Goal: Navigation & Orientation: Find specific page/section

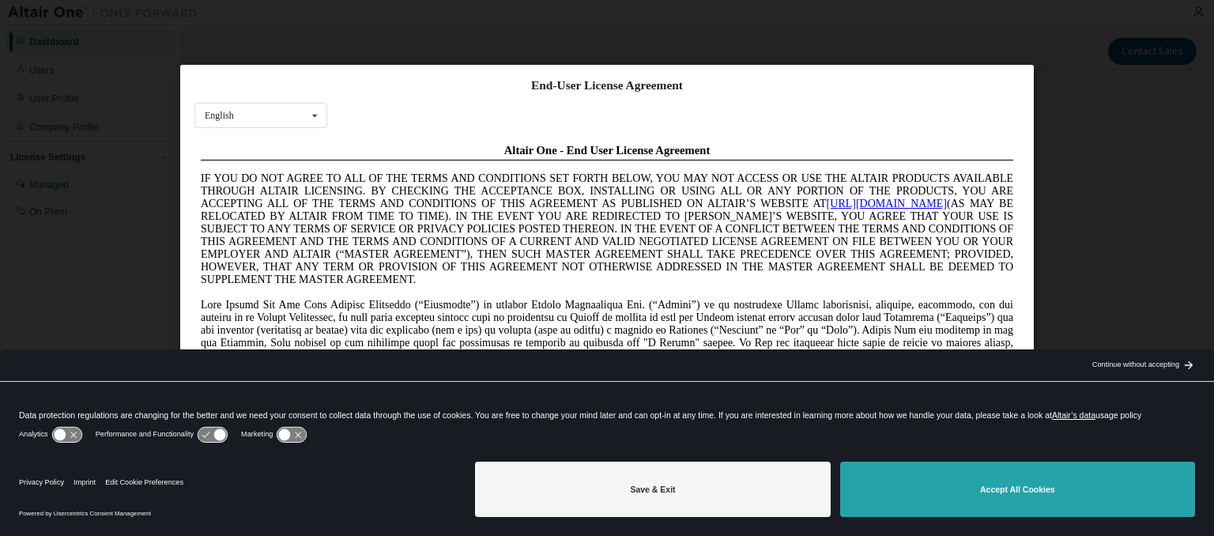
click at [968, 501] on button "Accept All Cookies" at bounding box center [1017, 489] width 355 height 55
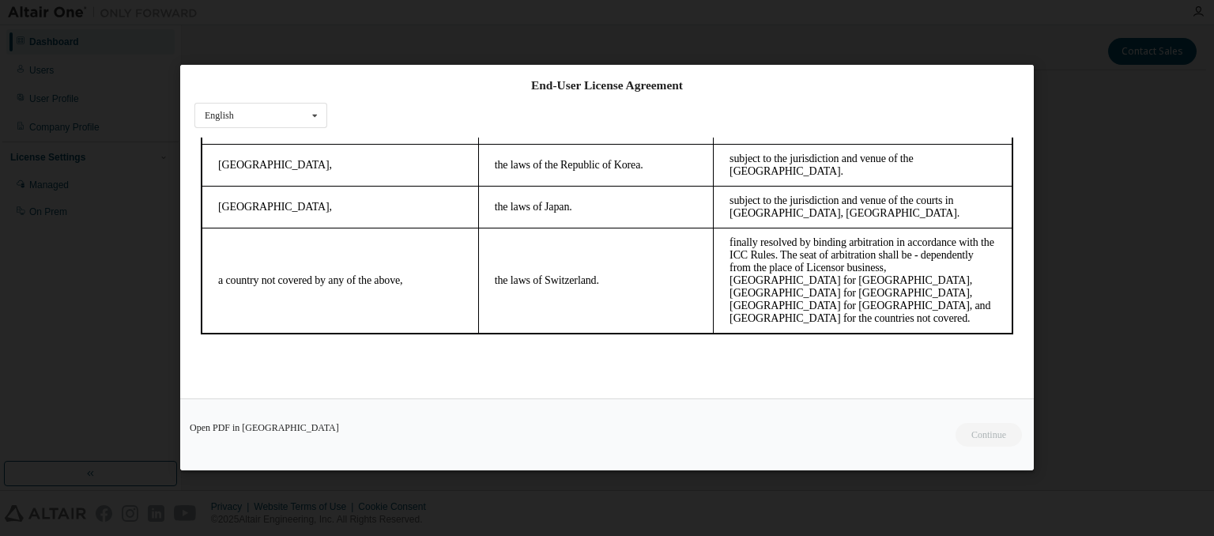
scroll to position [43, 0]
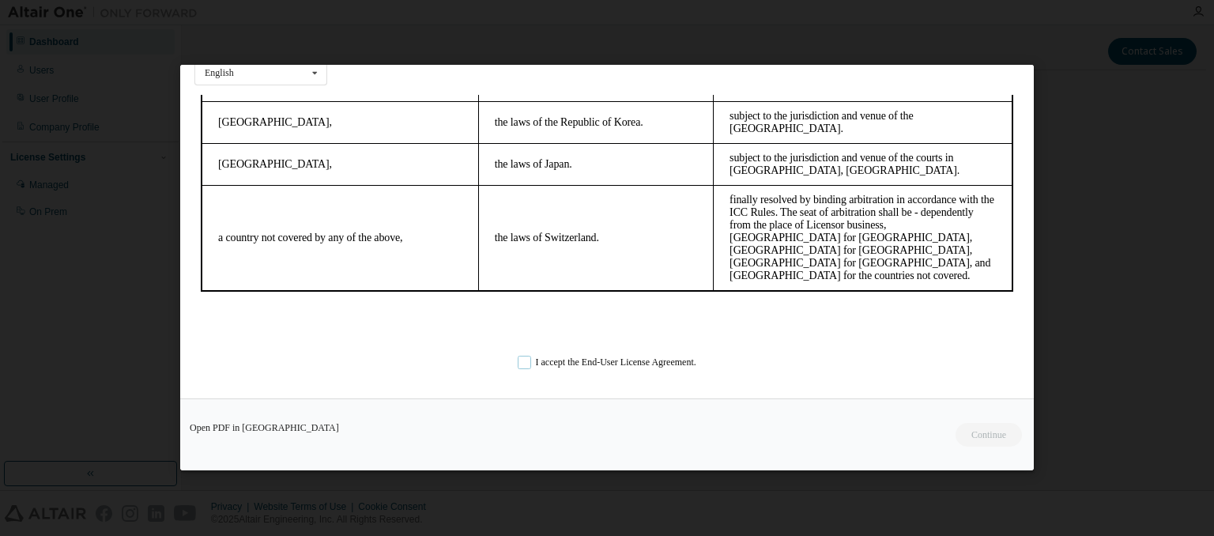
click at [523, 362] on label "I accept the End-User License Agreement." at bounding box center [607, 363] width 179 height 13
click at [988, 431] on button "Continue" at bounding box center [988, 436] width 68 height 24
